Goal: Check status: Check status

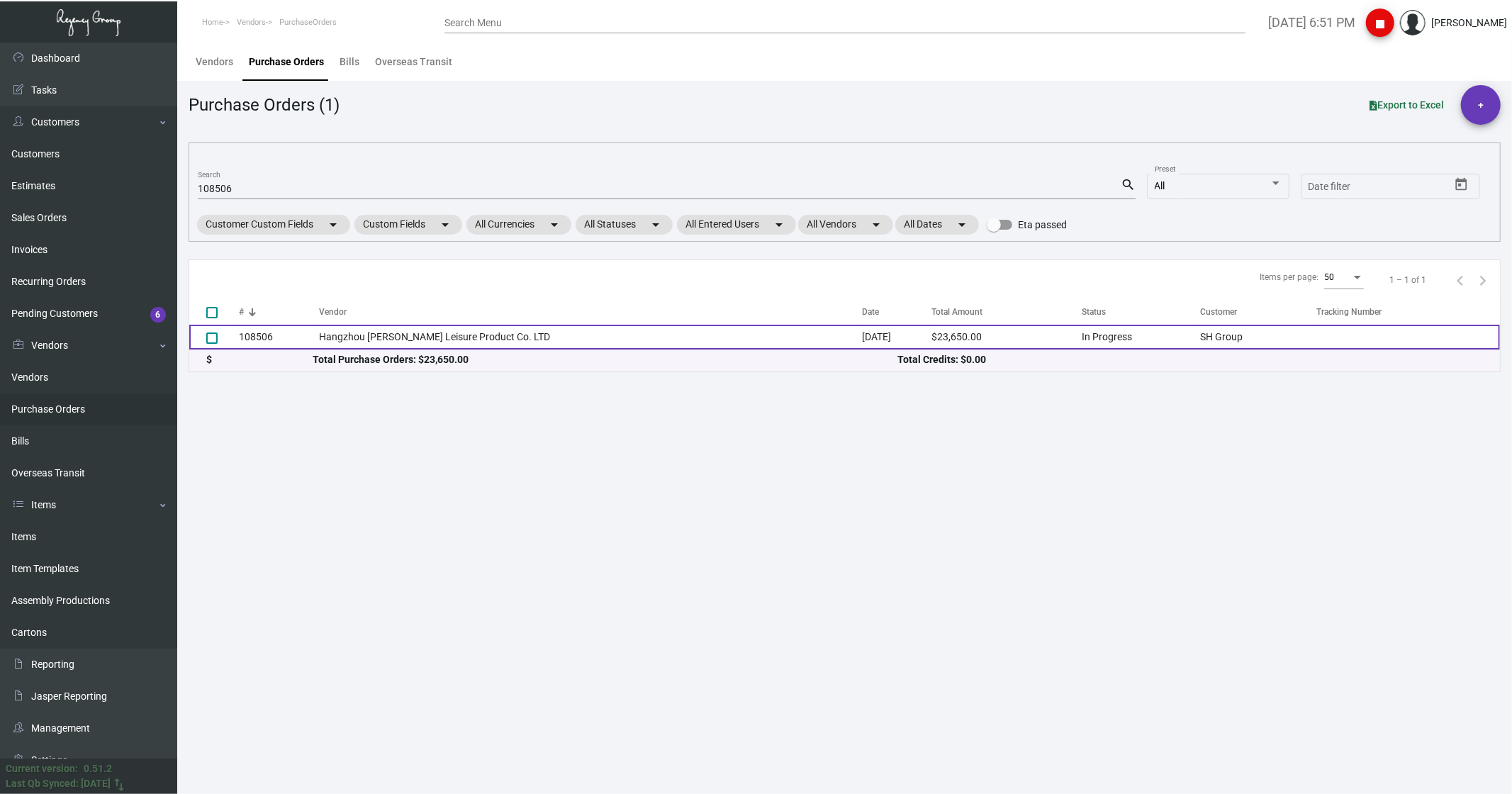
click at [404, 343] on td "Hangzhou [PERSON_NAME] Leisure Product Co. LTD" at bounding box center [590, 337] width 543 height 25
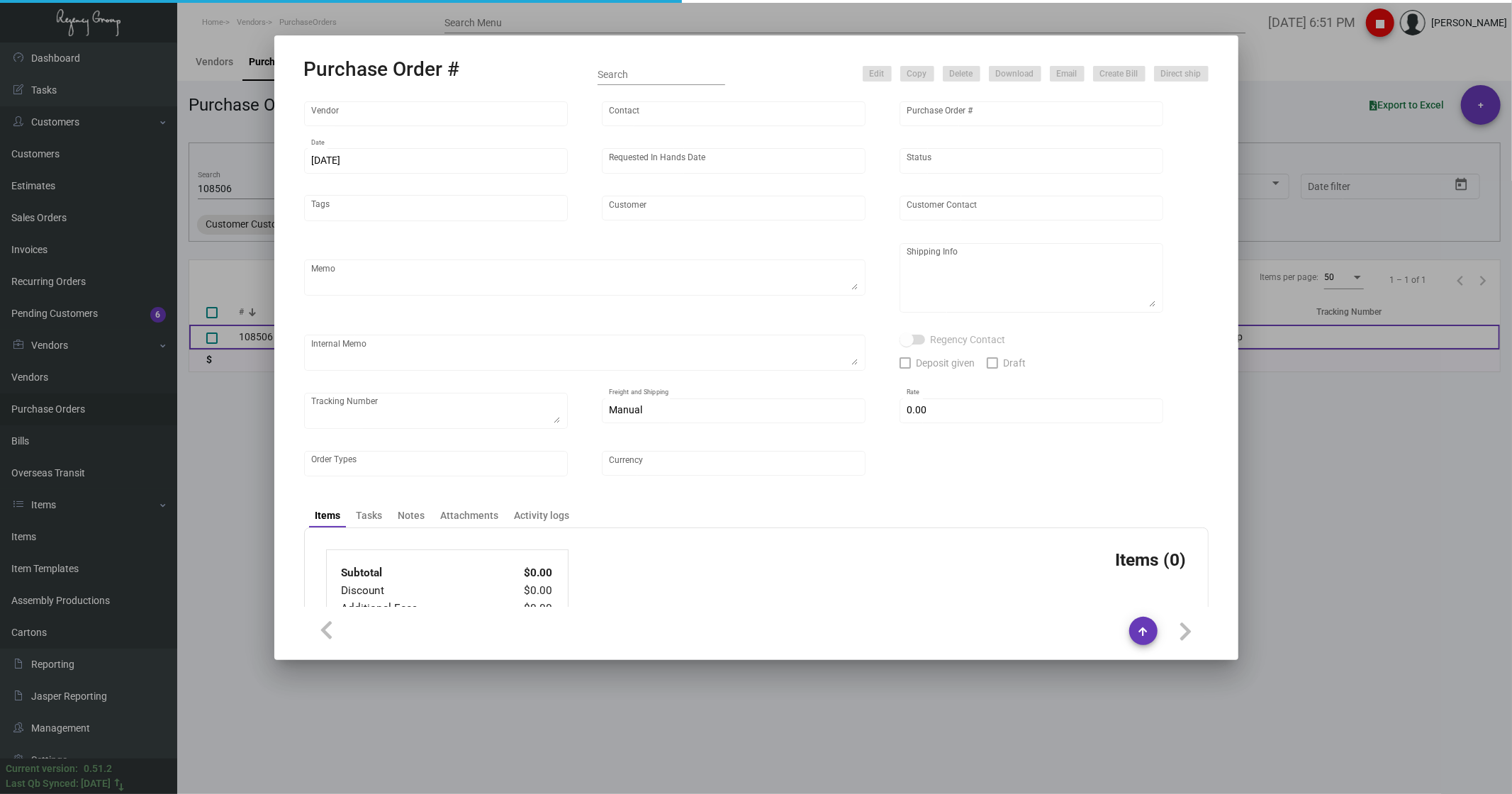
type input "Hangzhou [PERSON_NAME] Leisure Product Co. LTD"
type input "[PERSON_NAME]"
type input "108506"
type input "[DATE]"
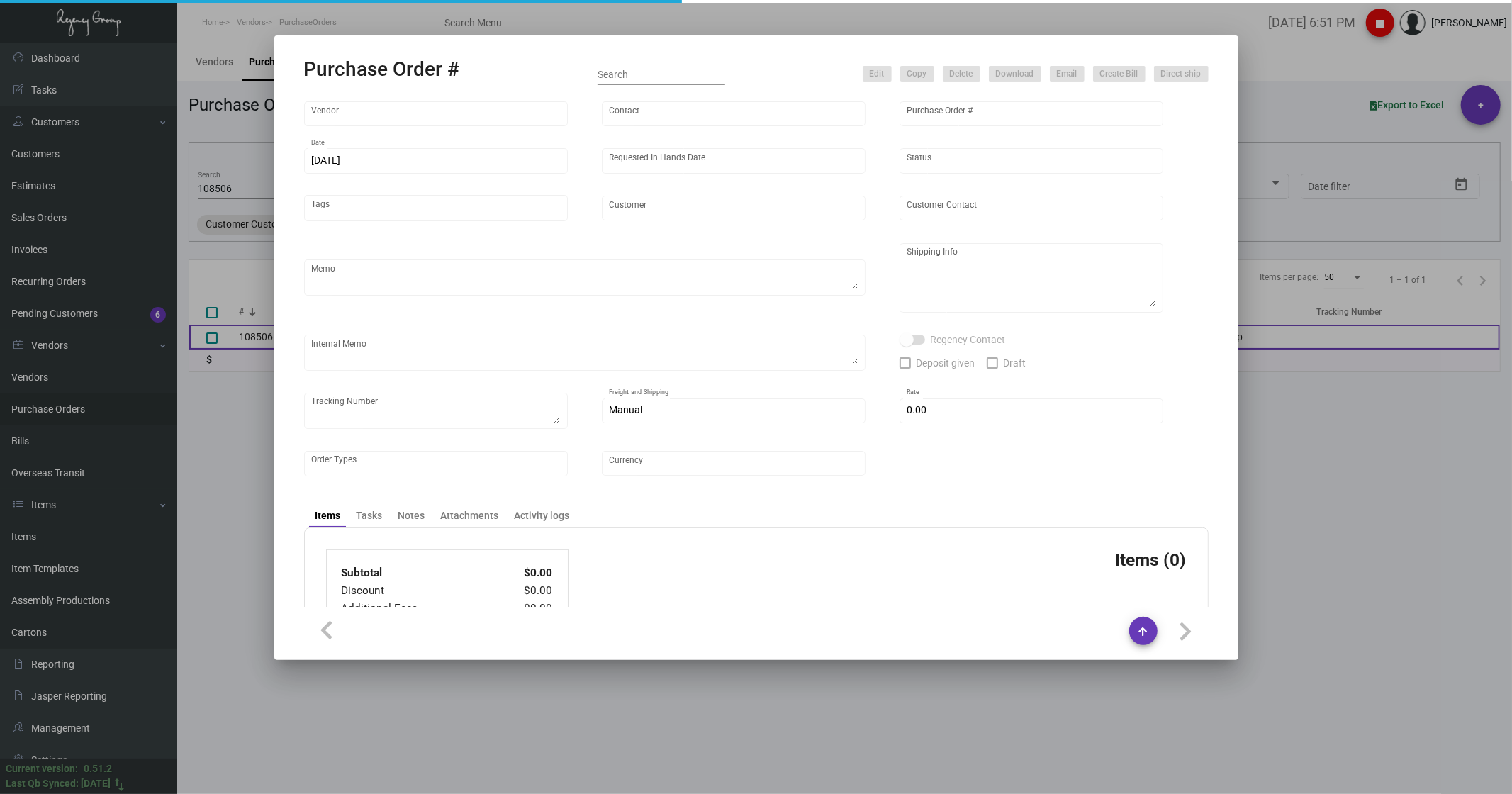
type input "SH Group"
type textarea "comb and 10K laundry bag ship out before CNY. 2600pcs laundry bag and 500pcs co…"
type textarea "Regency Group NJ - [PERSON_NAME] [STREET_ADDRESS]"
checkbox input "true"
type input "$ 0.00"
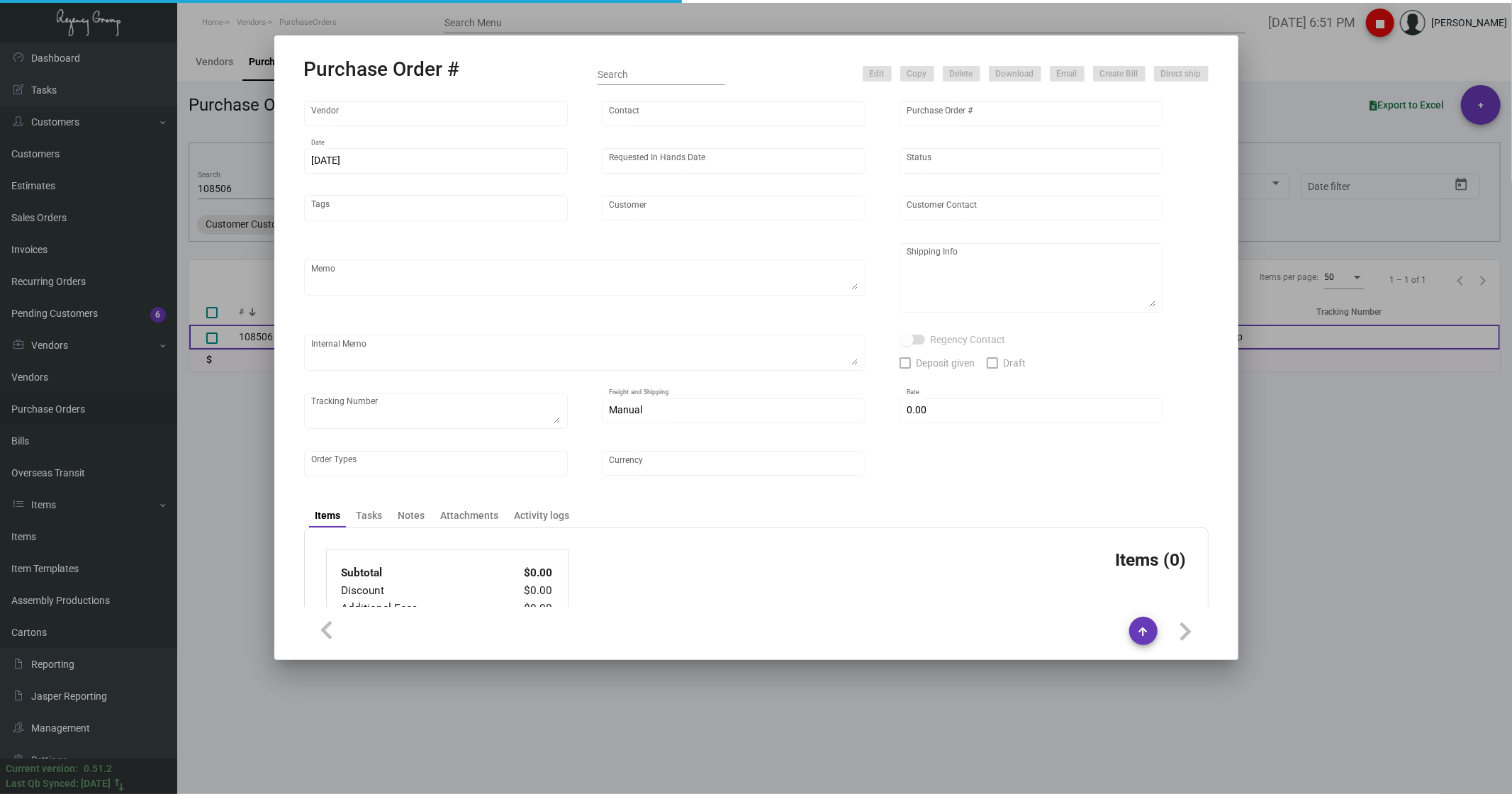
type input "United States Dollar $"
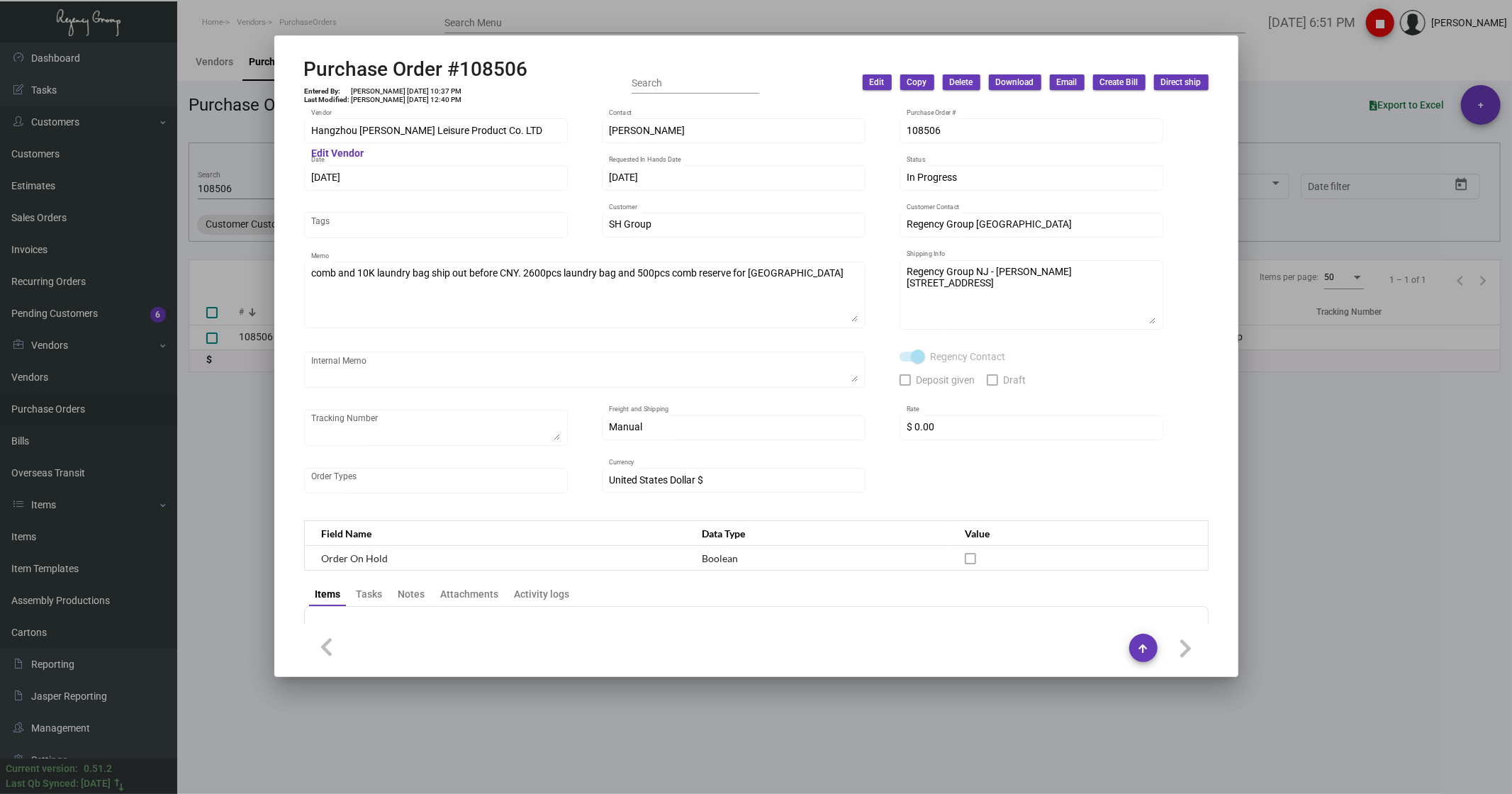
click at [856, 336] on div "comb and 10K laundry bag ship out before CNY. 2600pcs laundry bag and 500pcs co…" at bounding box center [585, 301] width 561 height 79
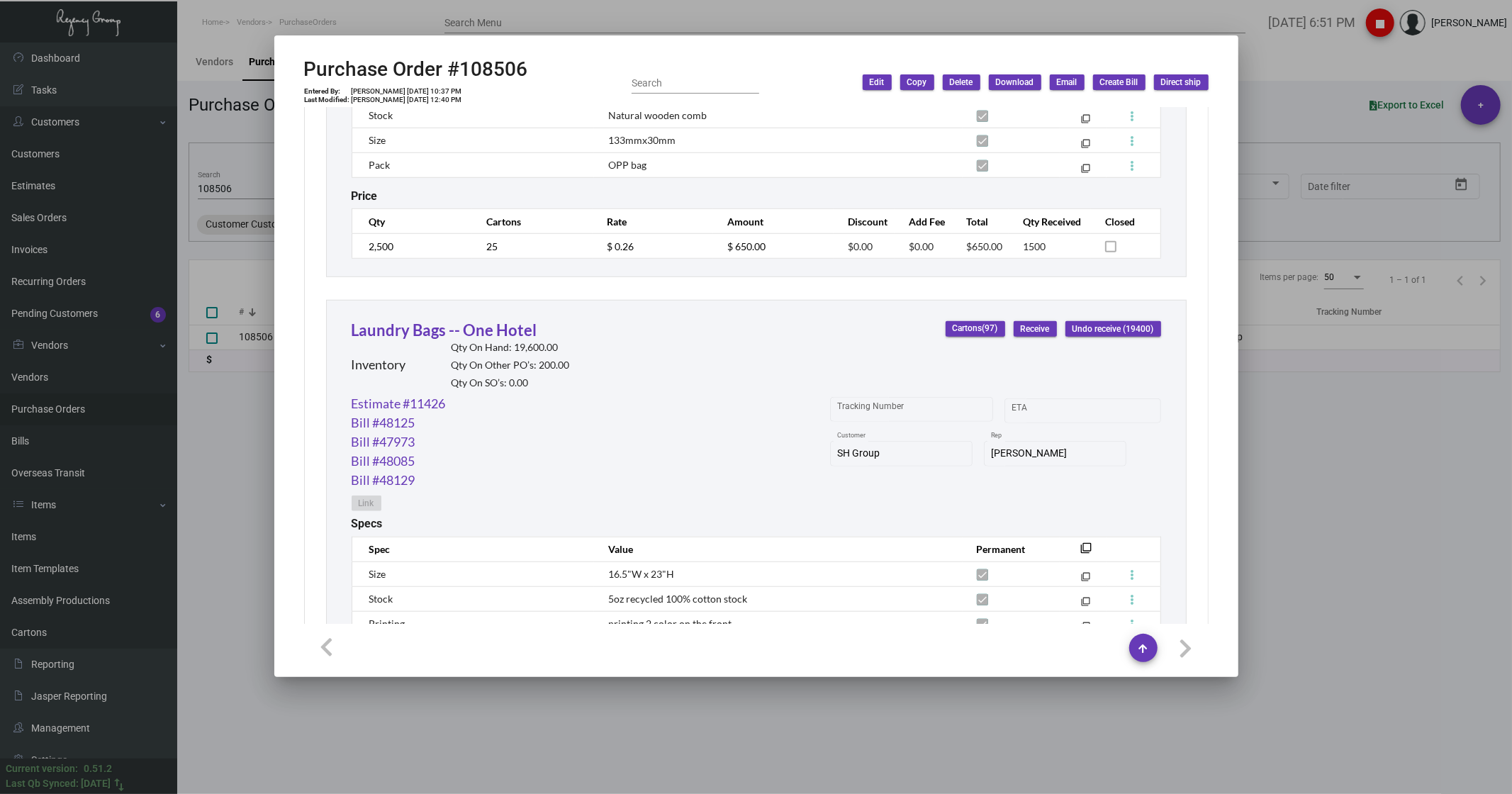
scroll to position [860, 0]
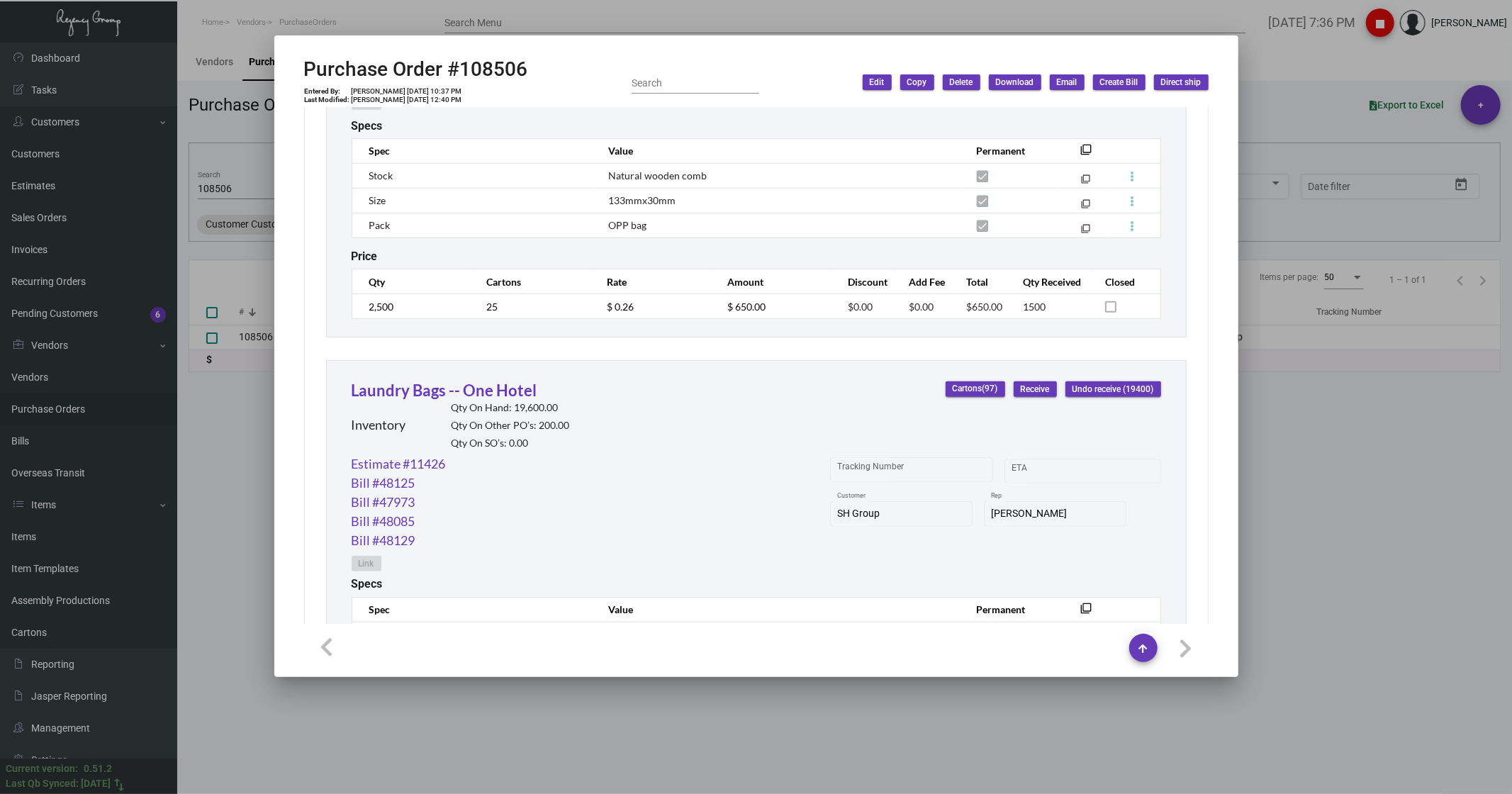
click at [1334, 39] on div at bounding box center [756, 397] width 1512 height 794
